Goal: Task Accomplishment & Management: Use online tool/utility

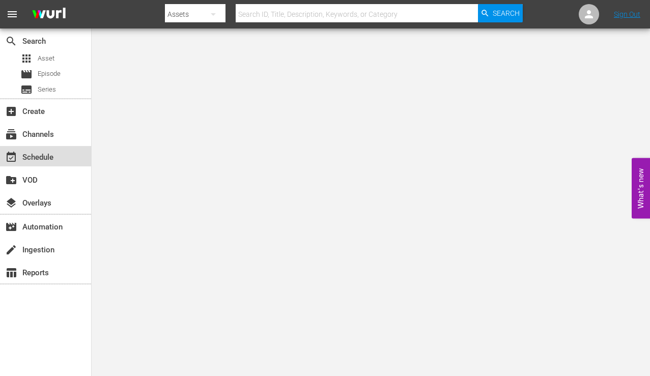
click at [44, 158] on div "event_available Schedule" at bounding box center [28, 155] width 57 height 9
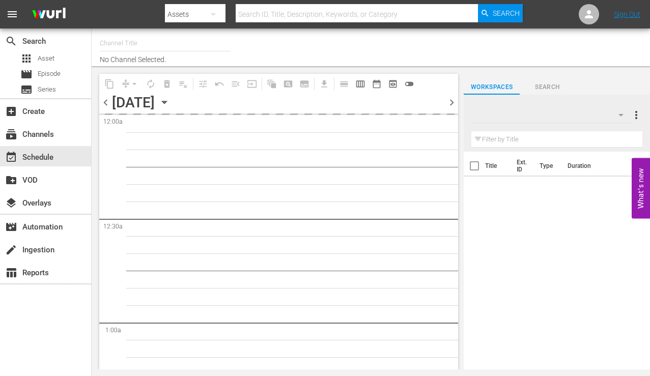
type input "InSpatial origIN A1 (2094)"
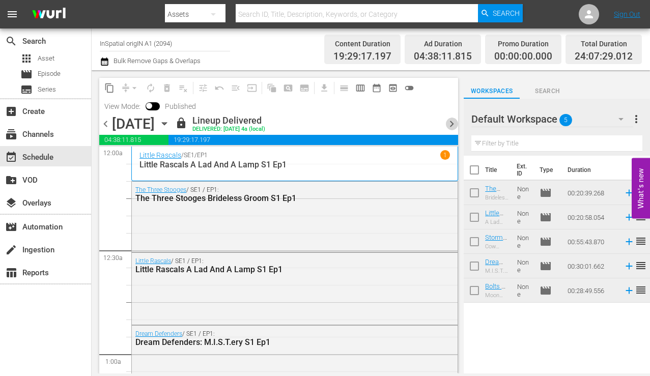
click at [453, 127] on span "chevron_right" at bounding box center [452, 124] width 13 height 13
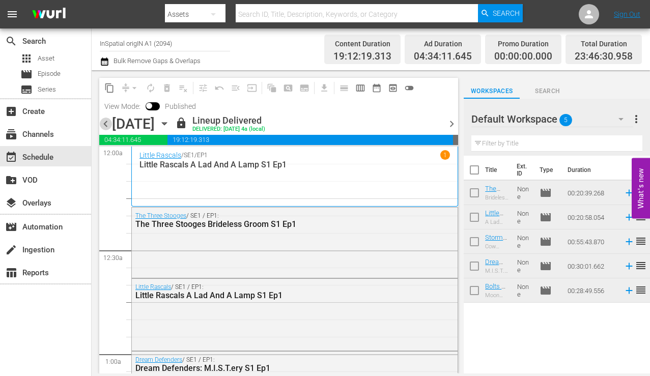
click at [107, 126] on span "chevron_left" at bounding box center [105, 124] width 13 height 13
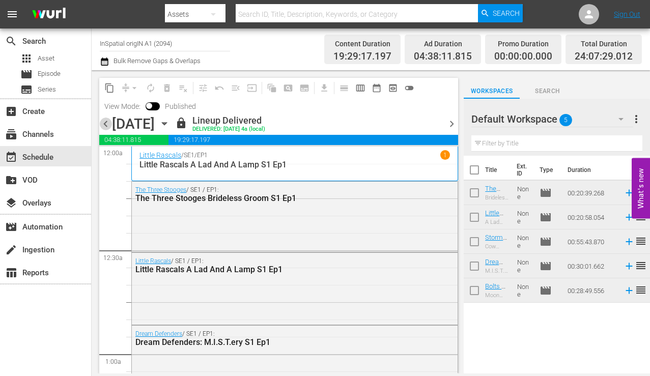
click at [107, 126] on span "chevron_left" at bounding box center [105, 124] width 13 height 13
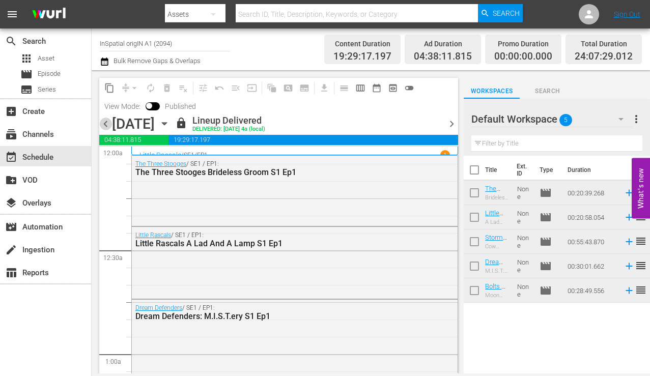
click at [105, 126] on span "chevron_left" at bounding box center [105, 124] width 13 height 13
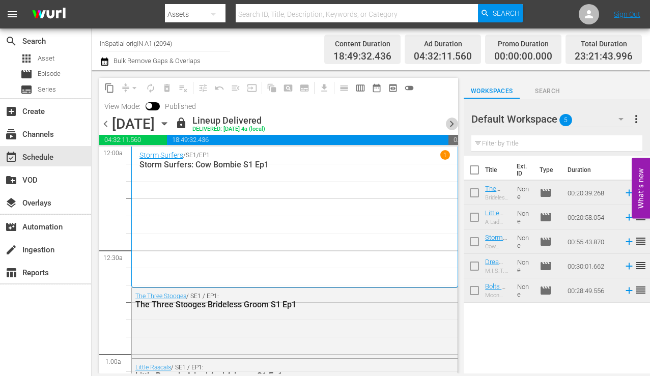
click at [449, 125] on span "chevron_right" at bounding box center [452, 124] width 13 height 13
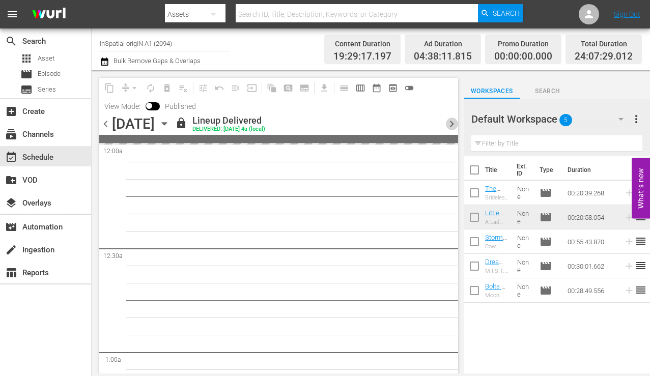
click at [449, 125] on span "chevron_right" at bounding box center [452, 124] width 13 height 13
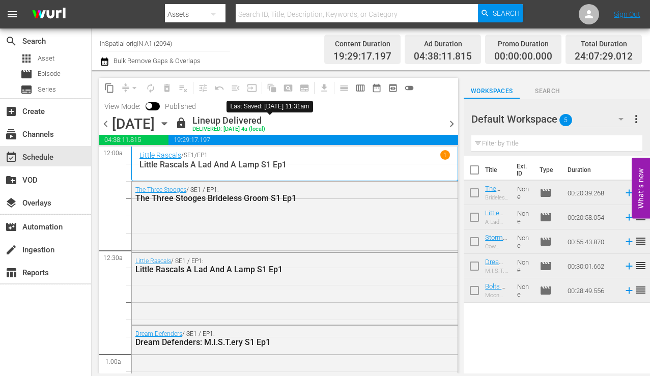
click at [187, 125] on span "lock" at bounding box center [181, 123] width 12 height 12
click at [253, 157] on div "Little Rascals / SE1 / EP1 1" at bounding box center [295, 155] width 311 height 10
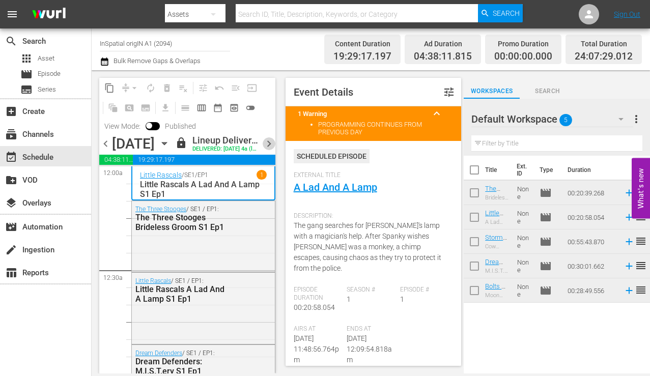
click at [269, 149] on span "chevron_right" at bounding box center [269, 144] width 13 height 13
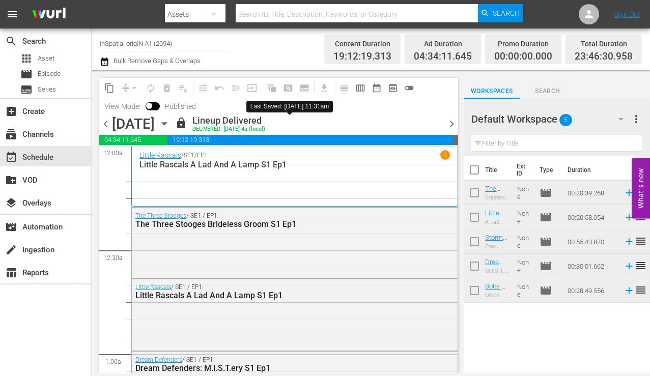
click at [187, 122] on span "lock" at bounding box center [181, 123] width 12 height 12
click at [454, 125] on span "chevron_right" at bounding box center [452, 124] width 13 height 13
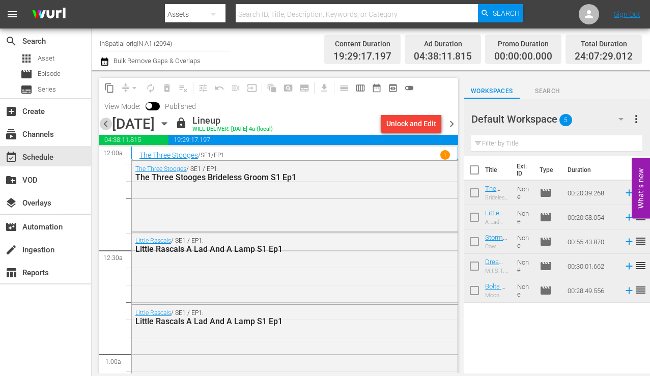
click at [107, 122] on span "chevron_left" at bounding box center [105, 124] width 13 height 13
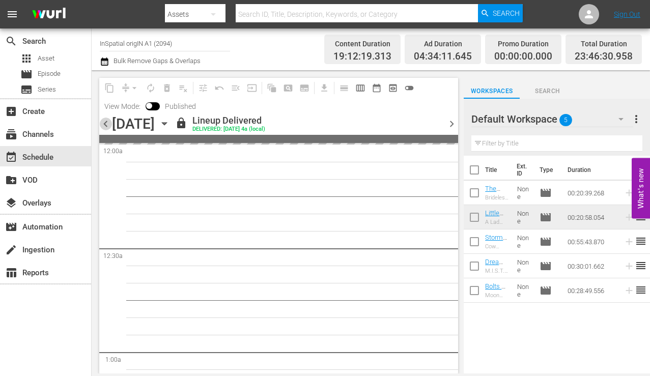
click at [107, 122] on span "chevron_left" at bounding box center [105, 124] width 13 height 13
click at [450, 120] on span "chevron_right" at bounding box center [452, 124] width 13 height 13
click at [451, 123] on span "chevron_right" at bounding box center [452, 124] width 13 height 13
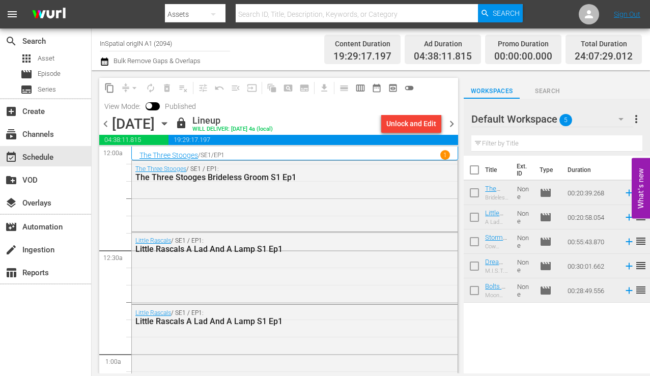
click at [106, 124] on span "chevron_left" at bounding box center [105, 124] width 13 height 13
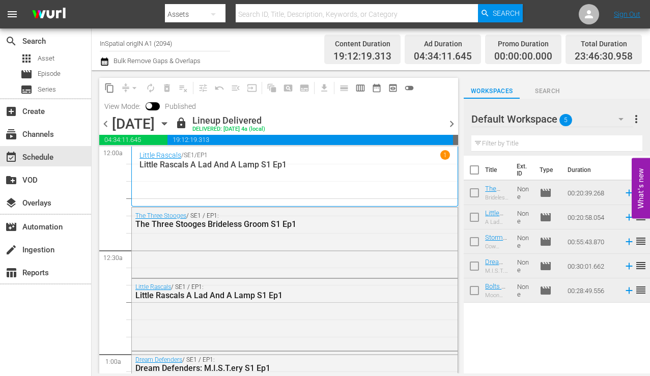
click at [453, 122] on span "chevron_right" at bounding box center [452, 124] width 13 height 13
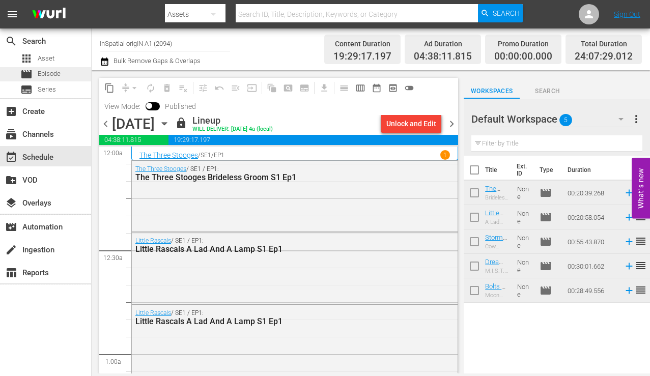
click at [47, 74] on span "Episode" at bounding box center [49, 74] width 23 height 10
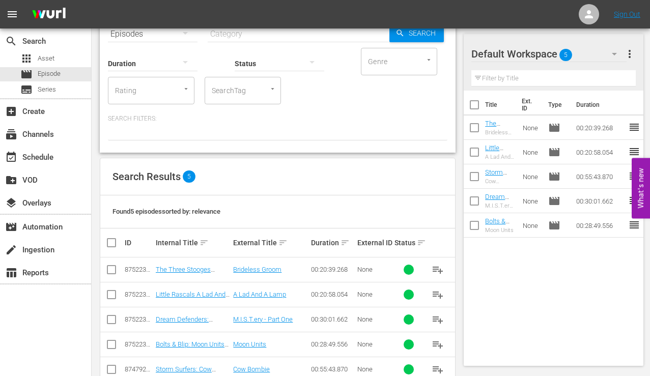
scroll to position [80, 0]
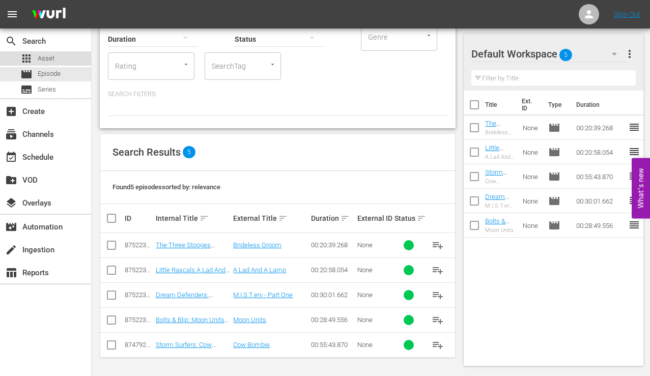
click at [46, 60] on span "Asset" at bounding box center [46, 58] width 17 height 10
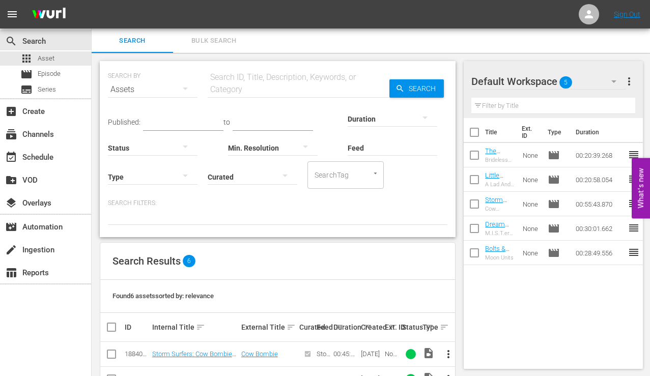
click at [242, 238] on div "SEARCH BY Search By Assets Search ID, Title, Description, Keywords, or Category…" at bounding box center [278, 282] width 372 height 458
click at [31, 105] on div "add_box Create" at bounding box center [28, 109] width 57 height 9
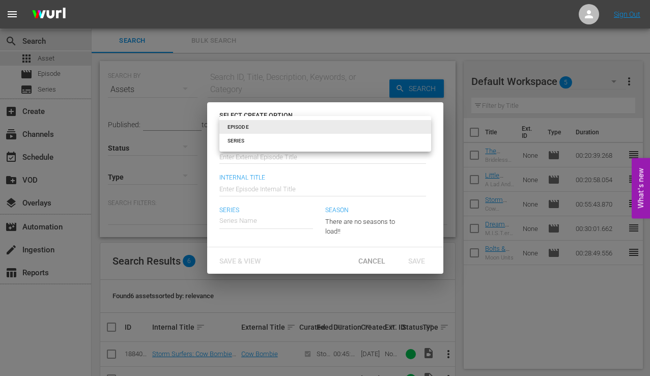
click at [423, 126] on body "menu Sign Out search Search apps Asset movie Episode subtitles Series add_box C…" at bounding box center [325, 188] width 650 height 376
click at [423, 126] on li "EPISODE" at bounding box center [326, 127] width 212 height 14
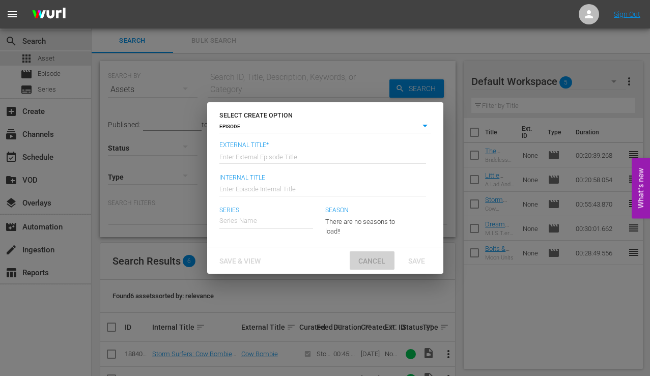
click at [369, 259] on span "Cancel" at bounding box center [371, 261] width 43 height 8
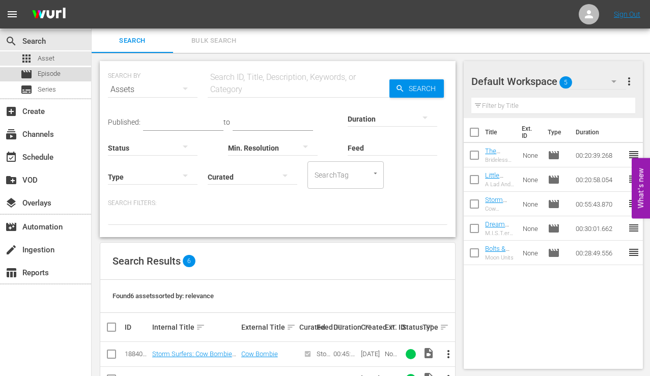
click at [38, 76] on span "Episode" at bounding box center [49, 74] width 23 height 10
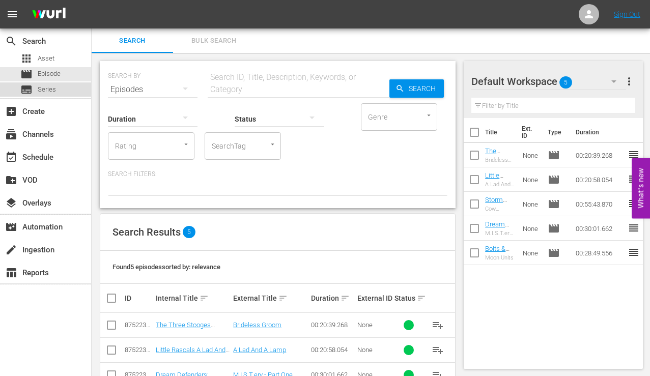
click at [44, 87] on span "Series" at bounding box center [47, 90] width 18 height 10
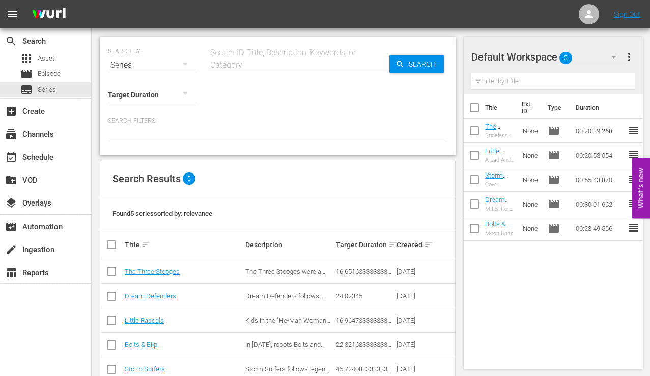
scroll to position [24, 0]
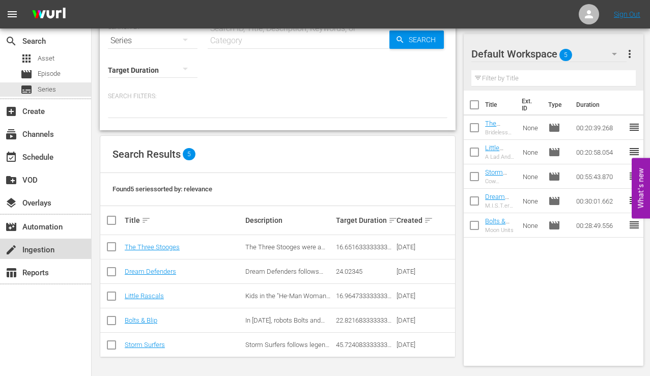
click at [37, 246] on div "create Ingestion" at bounding box center [28, 248] width 57 height 9
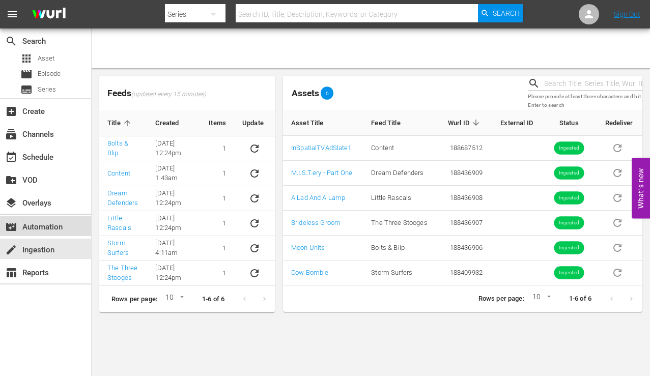
click at [33, 220] on div "movie_filter Automation" at bounding box center [45, 226] width 91 height 20
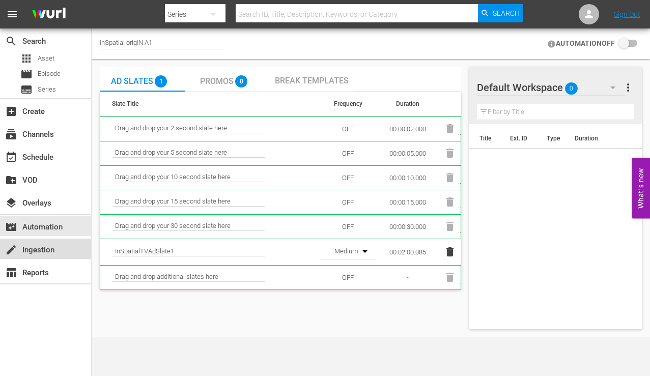
click at [44, 253] on div "create Ingestion" at bounding box center [28, 248] width 57 height 9
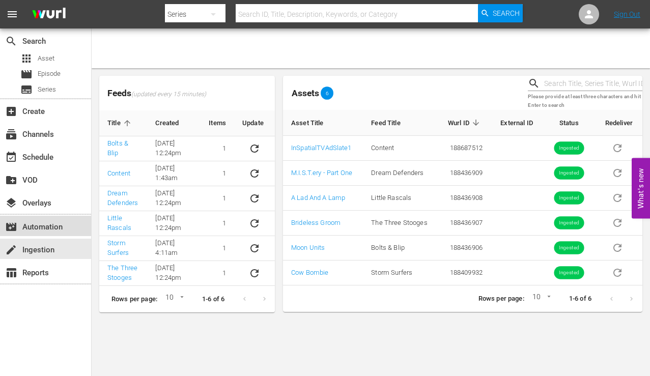
click at [46, 225] on div "movie_filter Automation" at bounding box center [28, 225] width 57 height 9
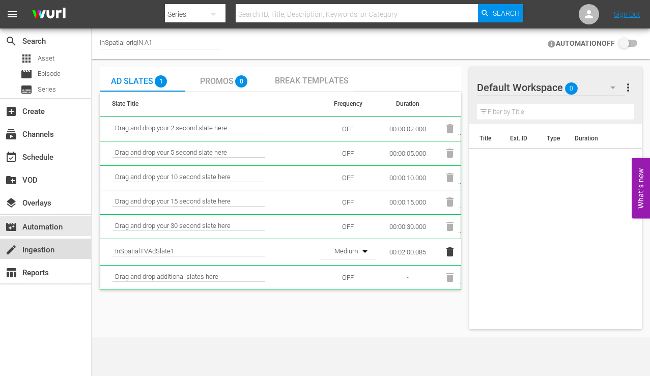
click at [44, 239] on div "create Ingestion" at bounding box center [45, 249] width 91 height 20
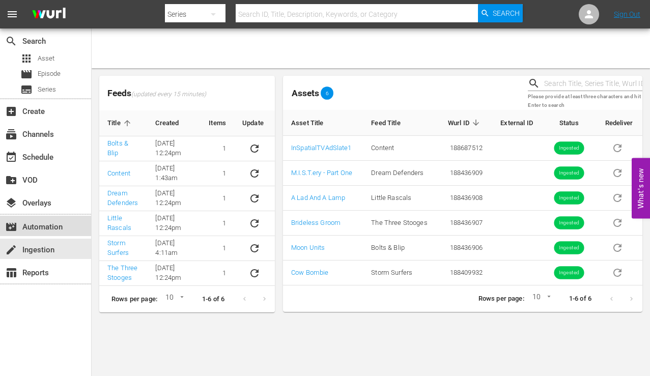
click at [46, 225] on div "movie_filter Automation" at bounding box center [28, 225] width 57 height 9
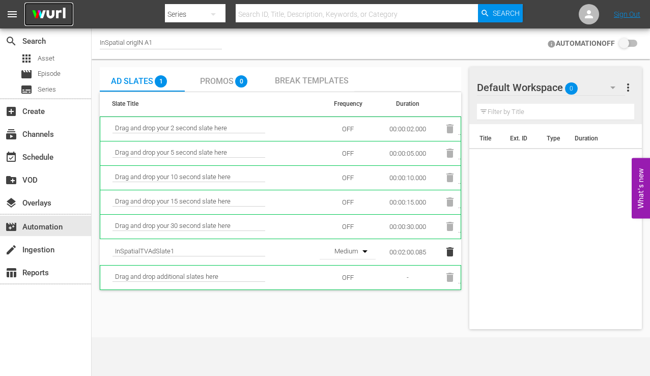
click at [45, 19] on img at bounding box center [48, 15] width 49 height 24
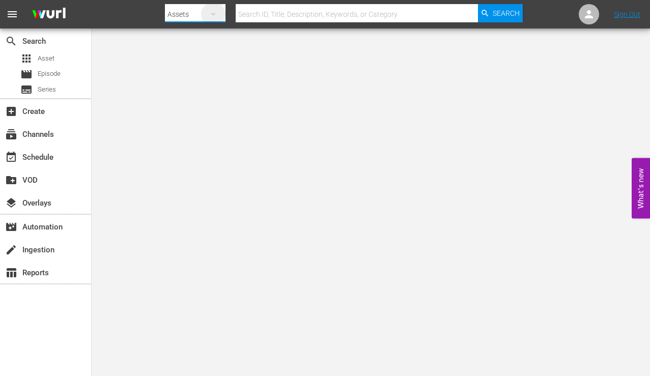
click at [215, 14] on icon "button" at bounding box center [213, 14] width 5 height 3
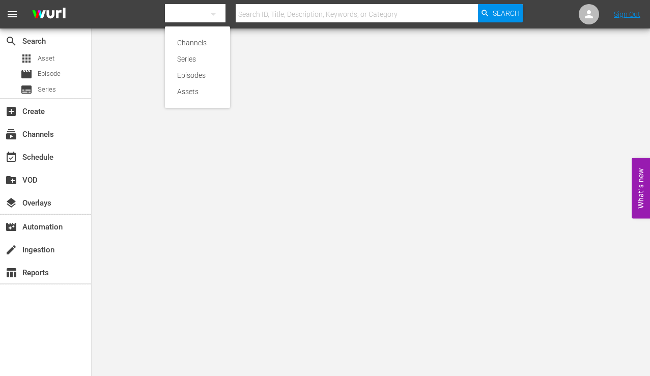
click at [215, 14] on div "Channels Series Episodes Assets" at bounding box center [325, 188] width 650 height 376
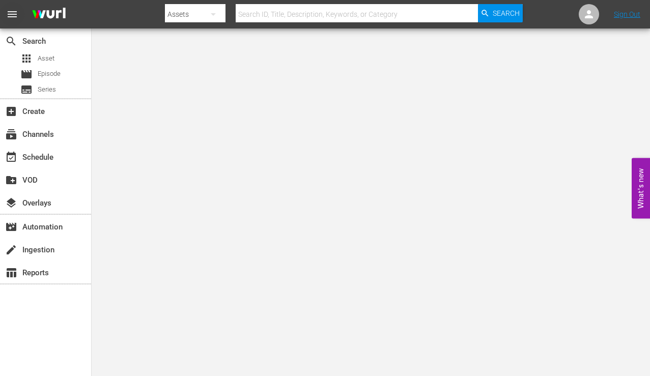
click at [13, 13] on span "menu" at bounding box center [12, 14] width 12 height 12
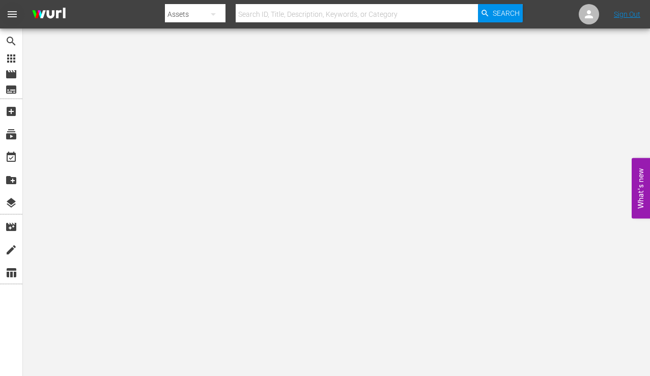
click at [13, 13] on span "menu" at bounding box center [12, 14] width 12 height 12
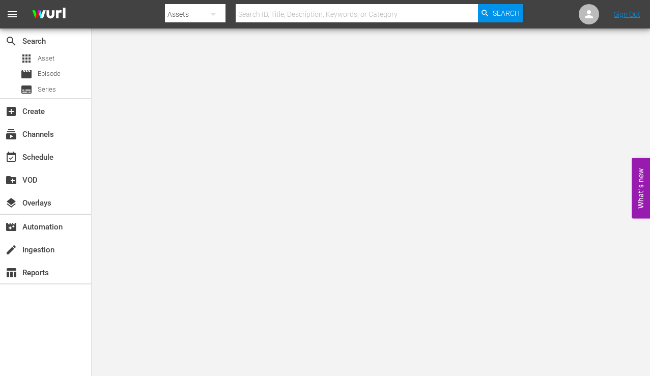
click at [13, 13] on span "menu" at bounding box center [12, 14] width 12 height 12
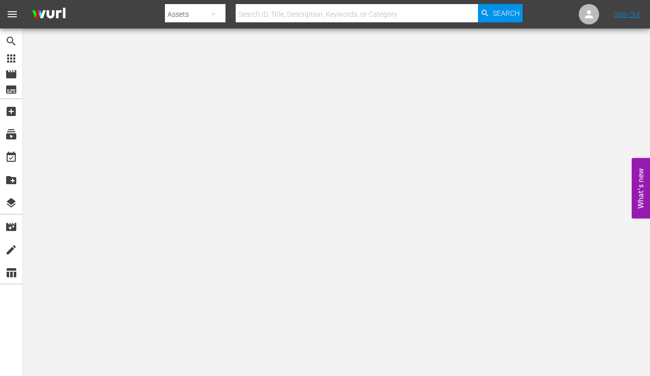
click at [13, 13] on span "menu" at bounding box center [12, 14] width 12 height 12
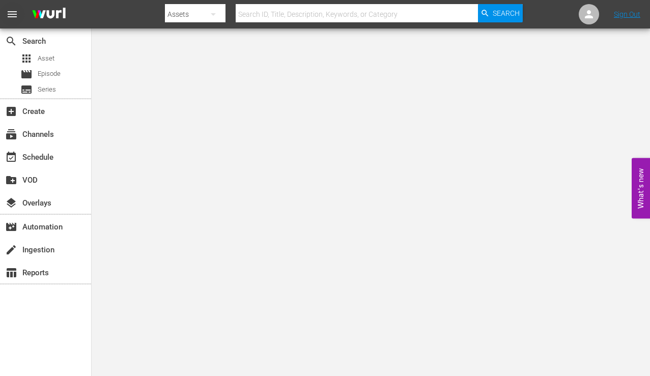
click at [14, 20] on span "menu" at bounding box center [12, 14] width 12 height 12
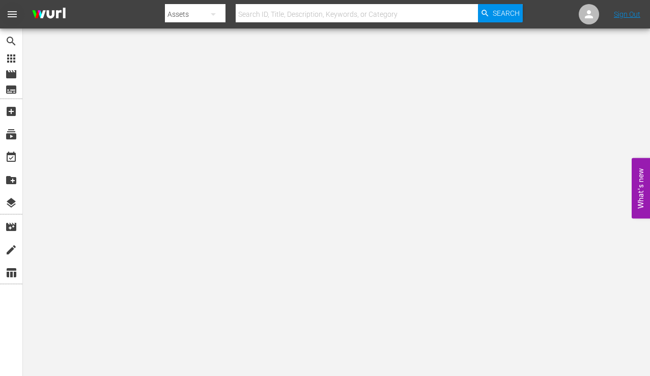
click at [14, 20] on span "menu" at bounding box center [12, 14] width 12 height 12
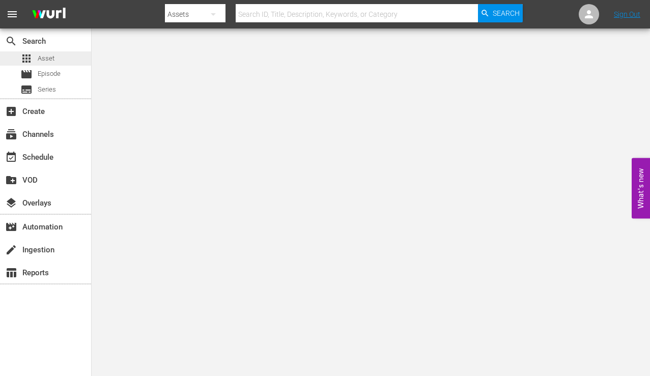
click at [35, 59] on div "apps Asset" at bounding box center [37, 58] width 34 height 14
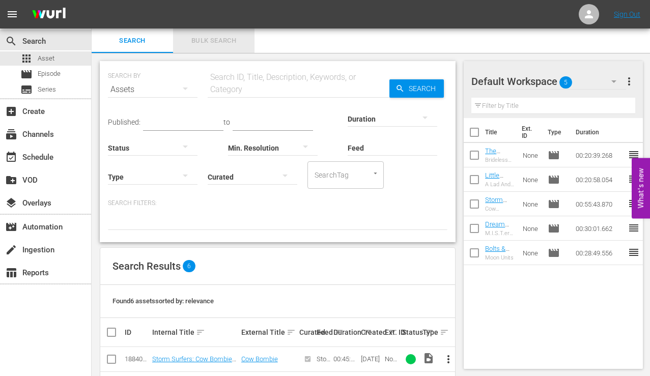
click at [203, 38] on span "Bulk Search" at bounding box center [213, 41] width 69 height 12
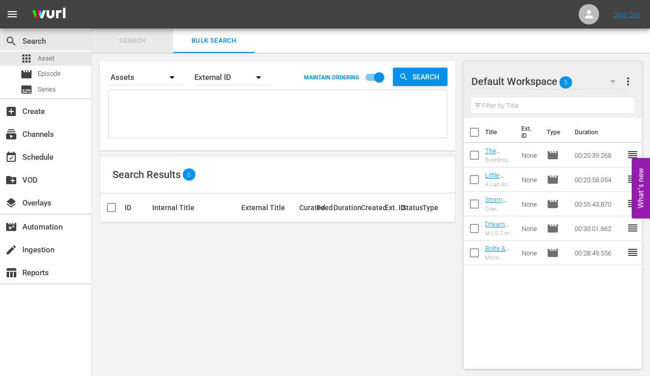
click at [136, 42] on span "Search" at bounding box center [132, 41] width 69 height 12
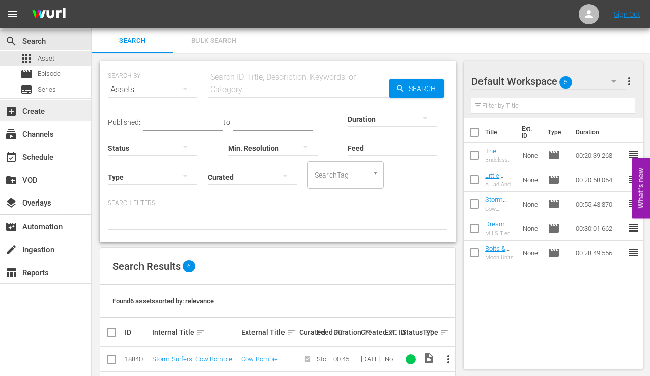
click at [35, 111] on div "add_box Create" at bounding box center [28, 109] width 57 height 9
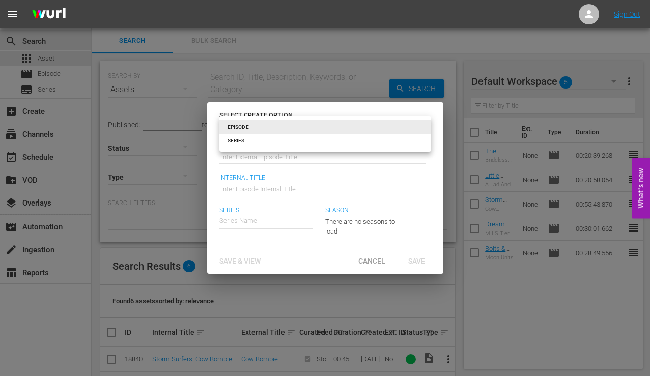
click at [235, 127] on body "menu Sign Out search Search apps Asset movie Episode subtitles Series add_box C…" at bounding box center [325, 188] width 650 height 376
click at [235, 127] on li "EPISODE" at bounding box center [326, 127] width 212 height 14
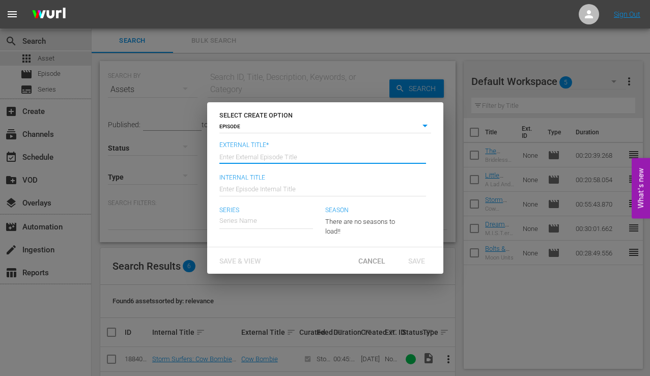
click at [247, 145] on input "text" at bounding box center [323, 156] width 207 height 24
click at [364, 252] on div "Cancel" at bounding box center [372, 261] width 45 height 19
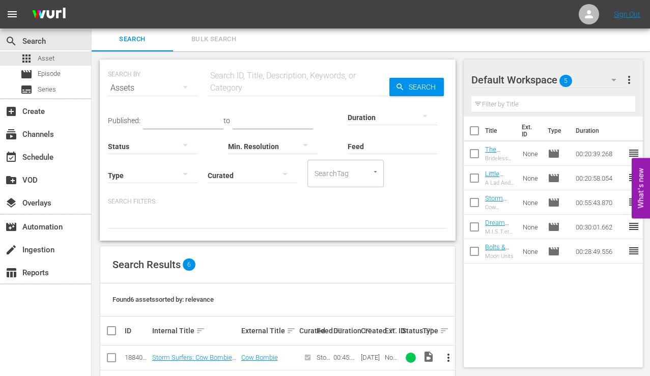
scroll to position [2, 0]
